Goal: Task Accomplishment & Management: Use online tool/utility

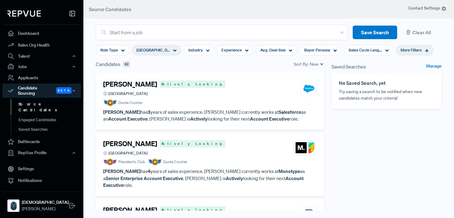
scroll to position [256, 0]
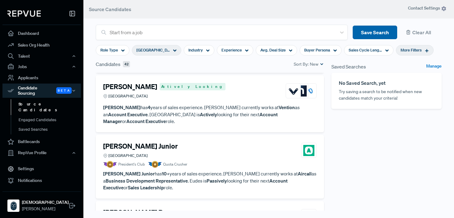
click at [374, 36] on button "Save Search" at bounding box center [375, 33] width 44 height 14
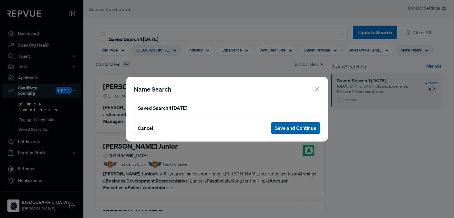
click at [311, 133] on button "Save and Continue" at bounding box center [295, 128] width 49 height 12
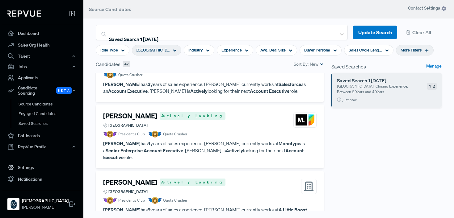
scroll to position [38, 0]
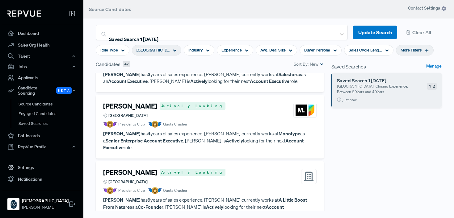
click at [126, 106] on h4 "[PERSON_NAME]" at bounding box center [130, 106] width 54 height 8
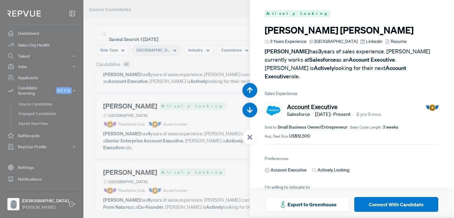
scroll to position [218, 0]
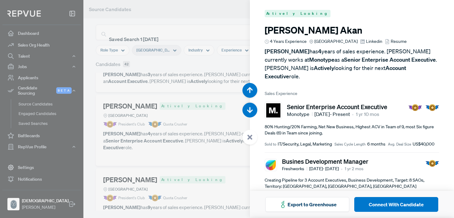
click at [391, 40] on span "Resume" at bounding box center [399, 41] width 16 height 6
click at [366, 41] on span "Linkedin" at bounding box center [374, 41] width 16 height 6
click at [241, 64] on div at bounding box center [227, 109] width 454 height 218
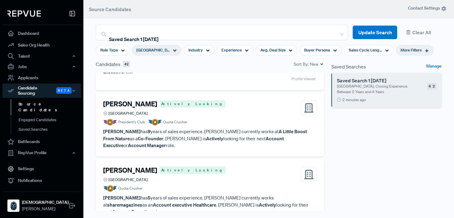
scroll to position [115, 0]
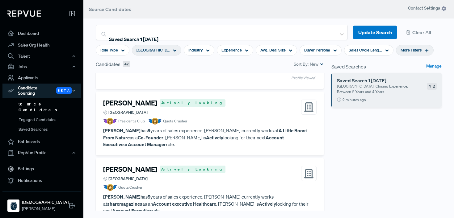
click at [119, 99] on h4 "[PERSON_NAME]" at bounding box center [130, 103] width 54 height 8
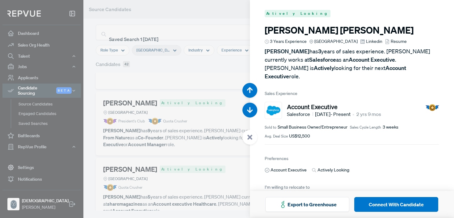
scroll to position [437, 0]
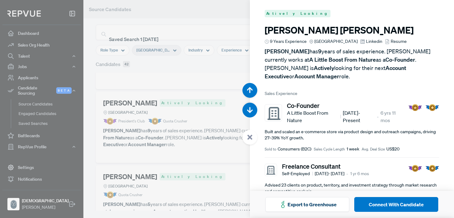
click at [393, 42] on span "Resume" at bounding box center [399, 41] width 16 height 6
click at [208, 66] on div at bounding box center [227, 109] width 454 height 218
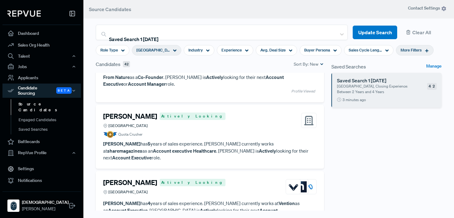
scroll to position [176, 0]
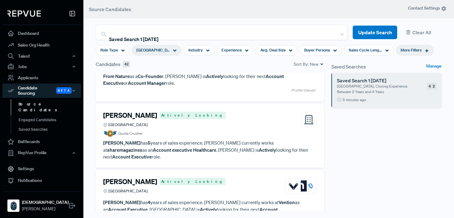
click at [136, 112] on h4 "[PERSON_NAME]" at bounding box center [130, 116] width 54 height 8
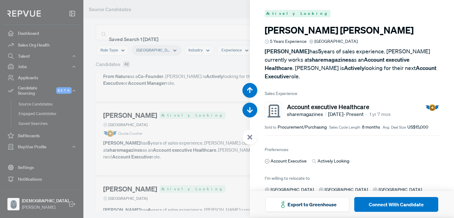
click at [175, 114] on div at bounding box center [227, 109] width 454 height 218
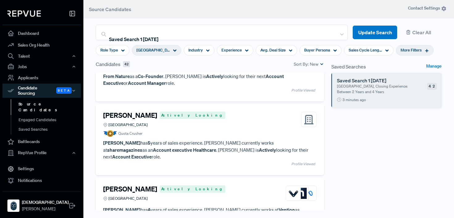
click at [399, 53] on div "More Filters" at bounding box center [415, 50] width 38 height 11
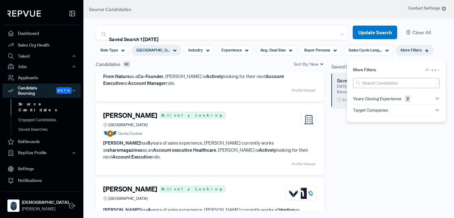
click at [379, 83] on input "search" at bounding box center [396, 83] width 87 height 10
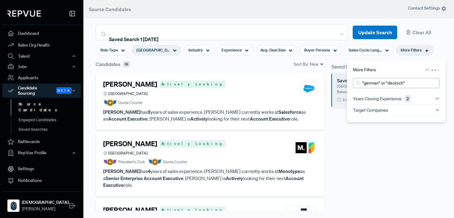
drag, startPoint x: 402, startPoint y: 84, endPoint x: 388, endPoint y: 83, distance: 14.6
click at [388, 83] on input ""german" or "deutsch"" at bounding box center [396, 83] width 87 height 10
type input ""german" or "deutsch""
click at [433, 72] on article "More Filters Clear" at bounding box center [396, 70] width 87 height 6
click at [437, 99] on use "button" at bounding box center [438, 99] width 4 height 2
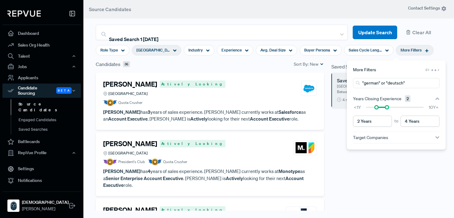
click at [420, 167] on div "Saved Searches Manage Saved Search 1 [DATE] [GEOGRAPHIC_DATA], Closing Experien…" at bounding box center [387, 150] width 118 height 179
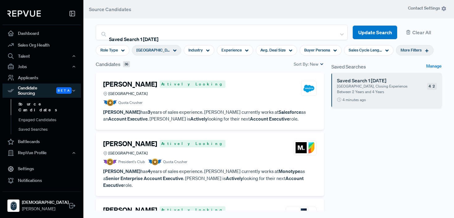
click at [401, 50] on span "More Filters" at bounding box center [411, 50] width 21 height 6
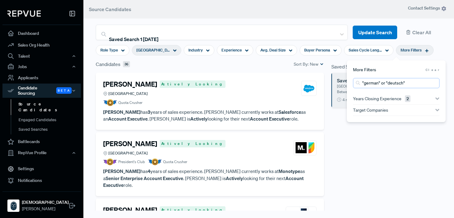
click at [422, 84] on input ""german" or "deutsch"" at bounding box center [396, 83] width 87 height 10
click at [437, 55] on article "Role Type Germany Industry Experience Avg. Deal Size Buyer Persona Sales Cycle …" at bounding box center [268, 50] width 353 height 20
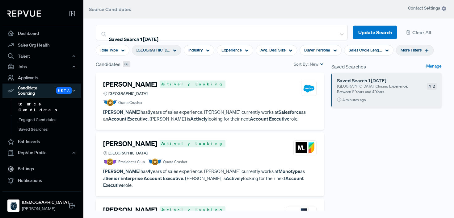
click at [173, 49] on icon at bounding box center [175, 51] width 4 height 4
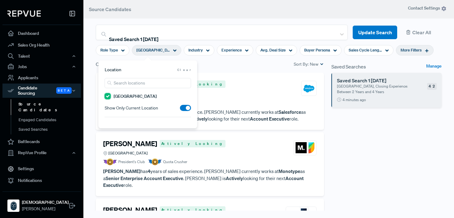
click at [106, 98] on input "[GEOGRAPHIC_DATA]" at bounding box center [108, 96] width 6 height 6
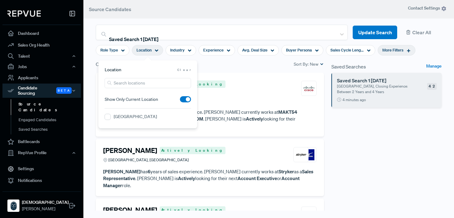
click at [399, 51] on span "More Filters" at bounding box center [393, 50] width 21 height 6
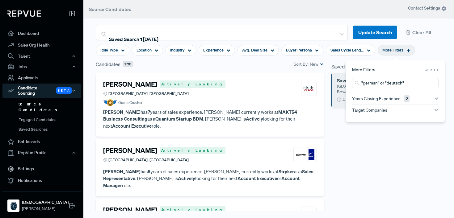
click at [435, 57] on article "Role Type Location Industry Experience Avg. Deal Size Buyer Persona Sales Cycle…" at bounding box center [268, 50] width 353 height 20
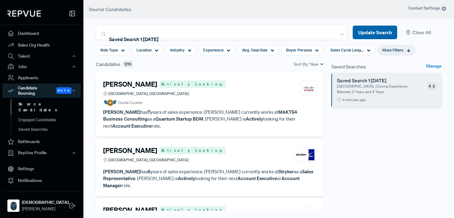
click at [378, 28] on button "Update Search" at bounding box center [375, 33] width 44 height 14
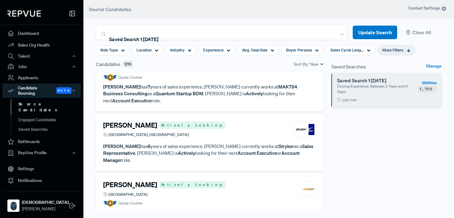
scroll to position [25, 0]
click at [159, 50] on div "Location" at bounding box center [147, 50] width 31 height 11
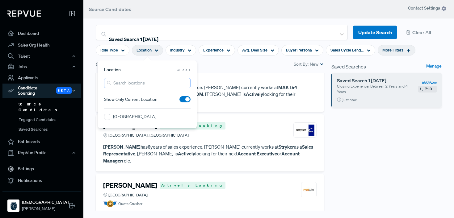
click at [130, 87] on input "search" at bounding box center [147, 83] width 87 height 10
click at [107, 118] on input "[GEOGRAPHIC_DATA]" at bounding box center [107, 117] width 6 height 6
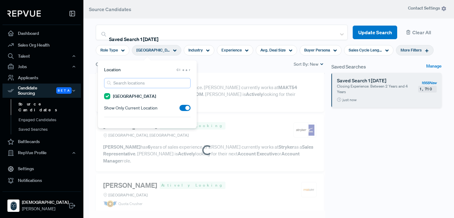
click at [118, 84] on input "search" at bounding box center [147, 83] width 87 height 10
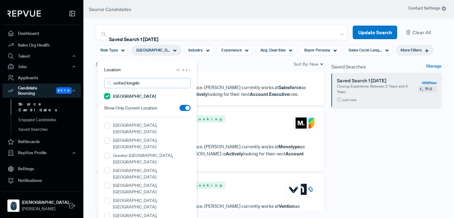
type input "[GEOGRAPHIC_DATA]"
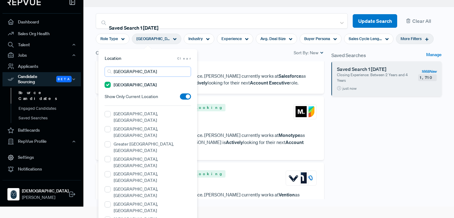
scroll to position [0, 0]
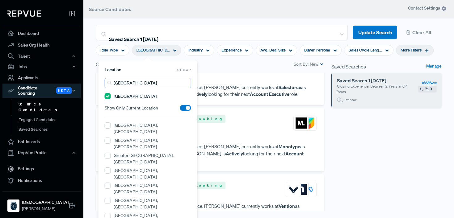
click at [187, 82] on input "[GEOGRAPHIC_DATA]" at bounding box center [148, 83] width 87 height 10
click at [185, 82] on input "[GEOGRAPHIC_DATA]" at bounding box center [148, 83] width 87 height 10
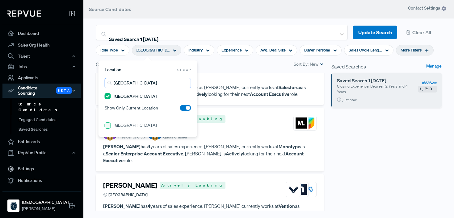
type input "[GEOGRAPHIC_DATA]"
click at [108, 126] on Region "[GEOGRAPHIC_DATA]" at bounding box center [108, 126] width 6 height 6
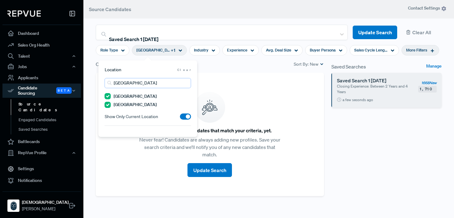
click at [137, 83] on input "[GEOGRAPHIC_DATA]" at bounding box center [148, 83] width 87 height 10
click at [187, 82] on input "[GEOGRAPHIC_DATA]" at bounding box center [148, 83] width 87 height 10
click at [186, 83] on input "[GEOGRAPHIC_DATA]" at bounding box center [148, 83] width 87 height 10
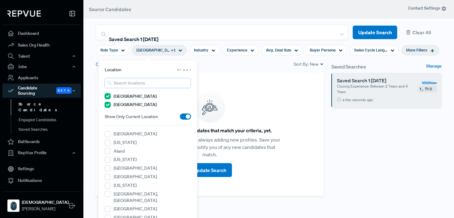
click at [162, 86] on input "search" at bounding box center [148, 83] width 87 height 10
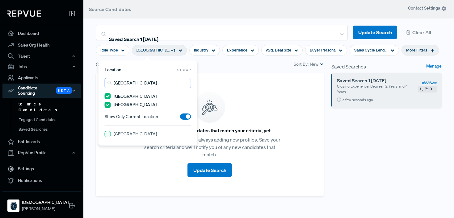
type input "[GEOGRAPHIC_DATA]"
click at [108, 132] on input "[GEOGRAPHIC_DATA]" at bounding box center [108, 134] width 6 height 6
click at [130, 83] on input "[GEOGRAPHIC_DATA]" at bounding box center [148, 83] width 87 height 10
click at [184, 83] on input "[GEOGRAPHIC_DATA]" at bounding box center [148, 83] width 87 height 10
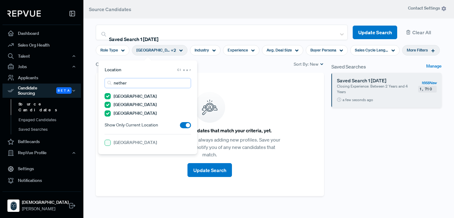
type input "nether"
click at [106, 145] on "[GEOGRAPHIC_DATA]" at bounding box center [108, 143] width 6 height 6
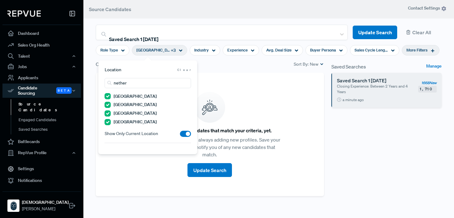
click at [254, 70] on div "Candidates 0 Sort By: New" at bounding box center [210, 67] width 236 height 12
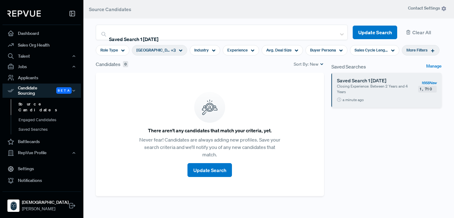
click at [407, 50] on span "More Filters" at bounding box center [417, 50] width 21 height 6
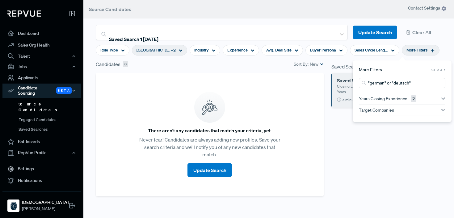
click at [431, 51] on article "Role Type [GEOGRAPHIC_DATA] + 3 Industry Experience Avg. Deal Size Buyer Person…" at bounding box center [268, 50] width 353 height 20
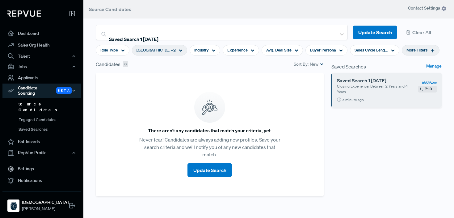
click at [171, 51] on span "+ 3" at bounding box center [173, 50] width 5 height 6
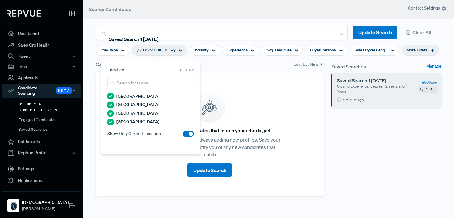
click at [110, 106] on Region "[GEOGRAPHIC_DATA]" at bounding box center [111, 105] width 6 height 6
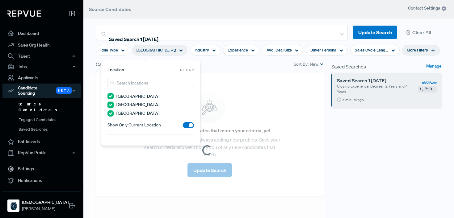
click at [109, 106] on input "[GEOGRAPHIC_DATA]" at bounding box center [111, 105] width 6 height 6
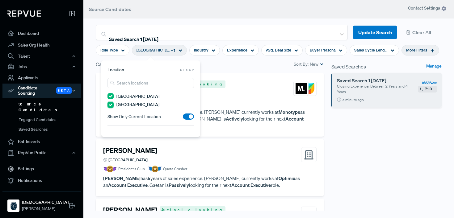
click at [109, 106] on "[GEOGRAPHIC_DATA]" at bounding box center [111, 105] width 6 height 6
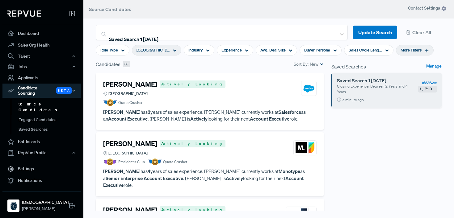
click at [222, 68] on div "Candidates 36 Sort By: New" at bounding box center [210, 67] width 236 height 12
click at [401, 50] on span "More Filters" at bounding box center [411, 50] width 21 height 6
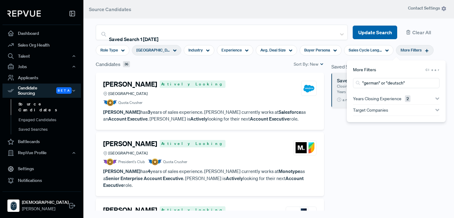
click at [376, 33] on button "Update Search" at bounding box center [375, 33] width 44 height 14
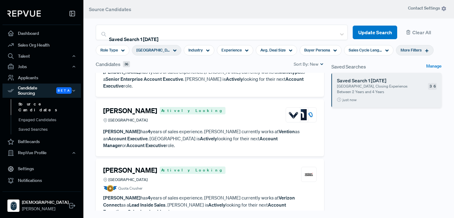
scroll to position [101, 0]
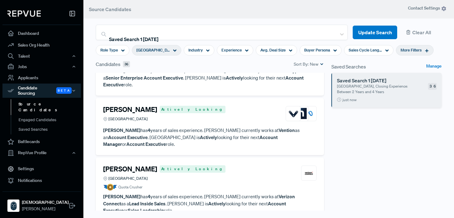
click at [142, 106] on h4 "[PERSON_NAME]" at bounding box center [130, 110] width 54 height 8
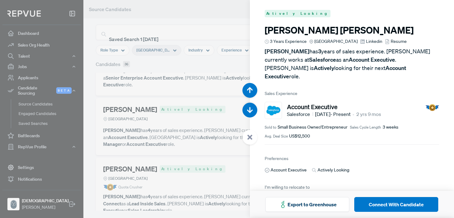
scroll to position [437, 0]
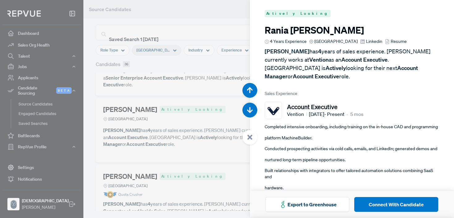
click at [391, 41] on span "Resume" at bounding box center [399, 41] width 16 height 6
click at [188, 70] on div at bounding box center [227, 109] width 454 height 218
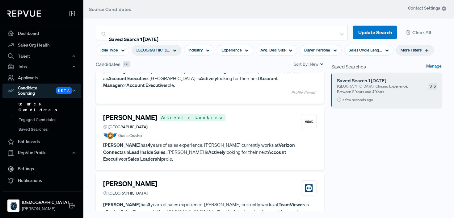
scroll to position [163, 0]
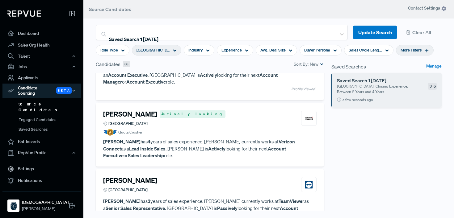
click at [139, 110] on h4 "[PERSON_NAME]" at bounding box center [130, 114] width 54 height 8
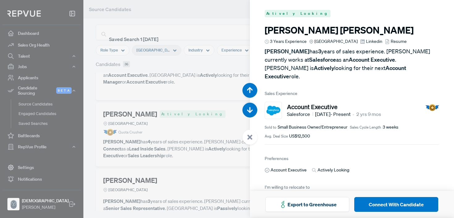
scroll to position [655, 0]
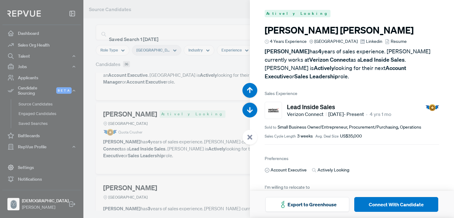
click at [391, 42] on span "Resume" at bounding box center [399, 41] width 16 height 6
click at [391, 41] on span "Resume" at bounding box center [399, 41] width 16 height 6
click at [366, 42] on span "Linkedin" at bounding box center [374, 41] width 16 height 6
click at [196, 76] on div at bounding box center [227, 109] width 454 height 218
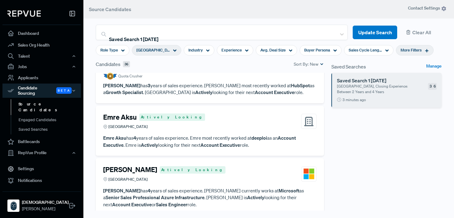
scroll to position [606, 0]
click at [119, 113] on h4 "Emre Aksu" at bounding box center [120, 117] width 34 height 8
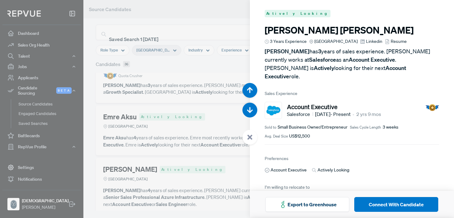
scroll to position [2184, 0]
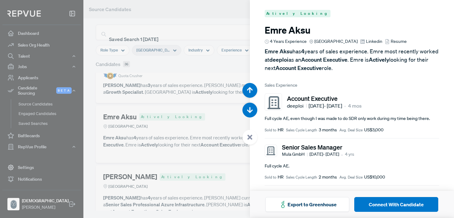
click at [392, 42] on span "Resume" at bounding box center [399, 41] width 16 height 6
click at [191, 100] on div at bounding box center [227, 109] width 454 height 218
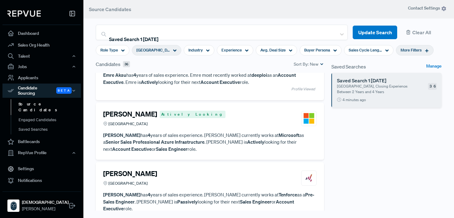
scroll to position [674, 0]
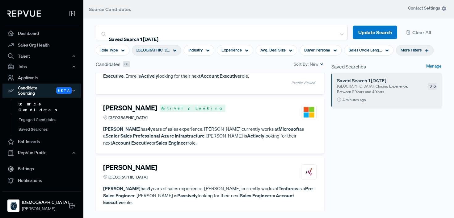
click at [396, 91] on p "[GEOGRAPHIC_DATA], Closing Experience: Between 2 Years and 4 Years" at bounding box center [373, 89] width 72 height 11
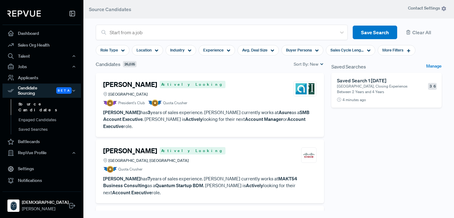
scroll to position [131, 0]
